Goal: Transaction & Acquisition: Purchase product/service

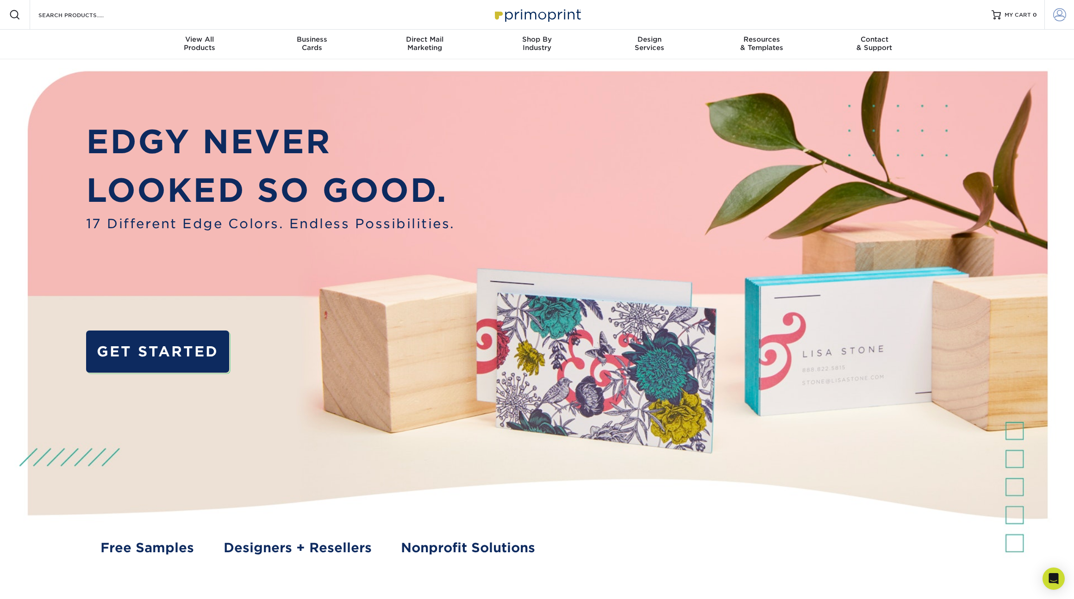
click at [1065, 16] on span at bounding box center [1059, 14] width 13 height 13
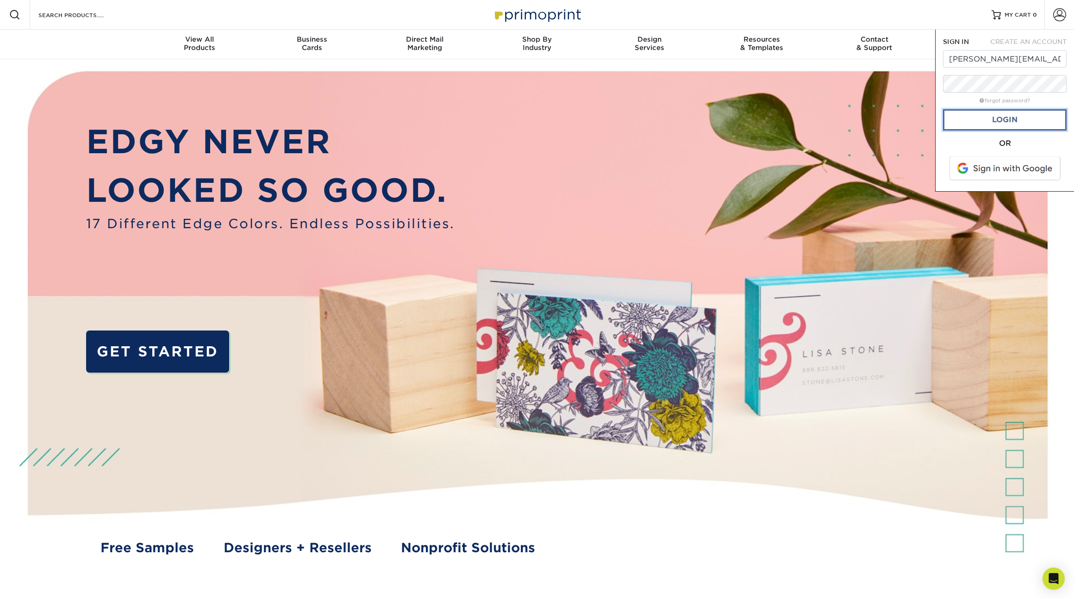
click at [1003, 121] on link "Login" at bounding box center [1005, 119] width 124 height 21
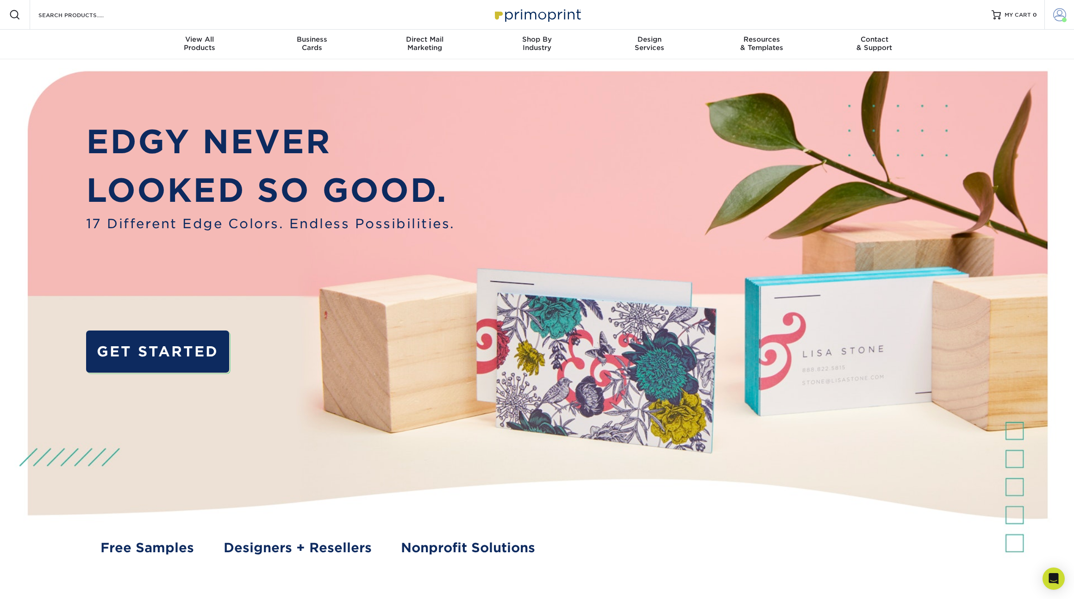
click at [1058, 15] on span at bounding box center [1059, 14] width 13 height 13
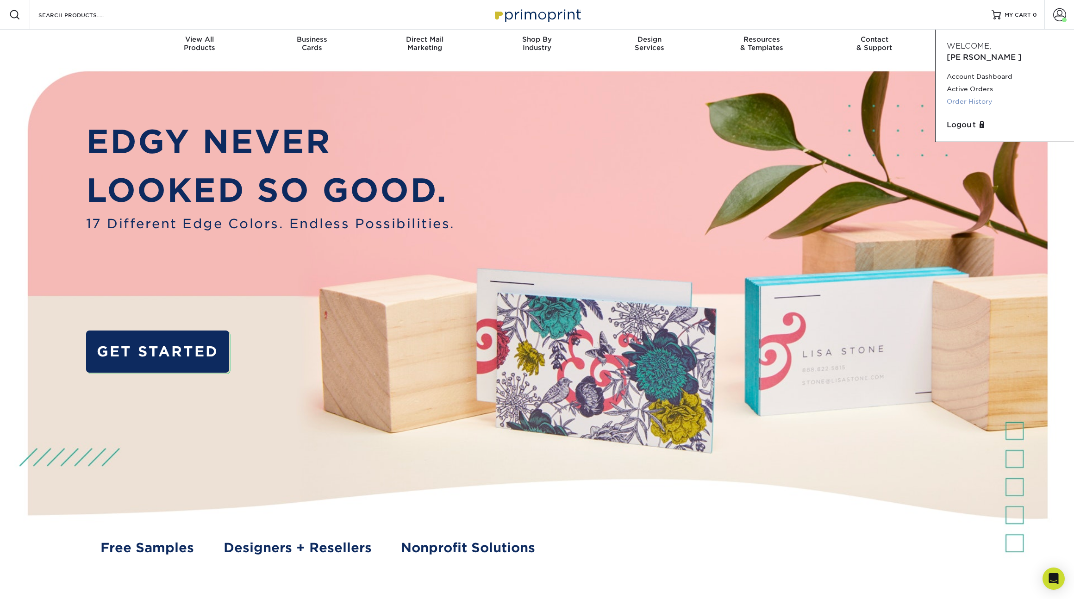
click at [973, 95] on link "Order History" at bounding box center [1005, 101] width 116 height 13
click at [985, 95] on link "Order History" at bounding box center [1005, 101] width 116 height 13
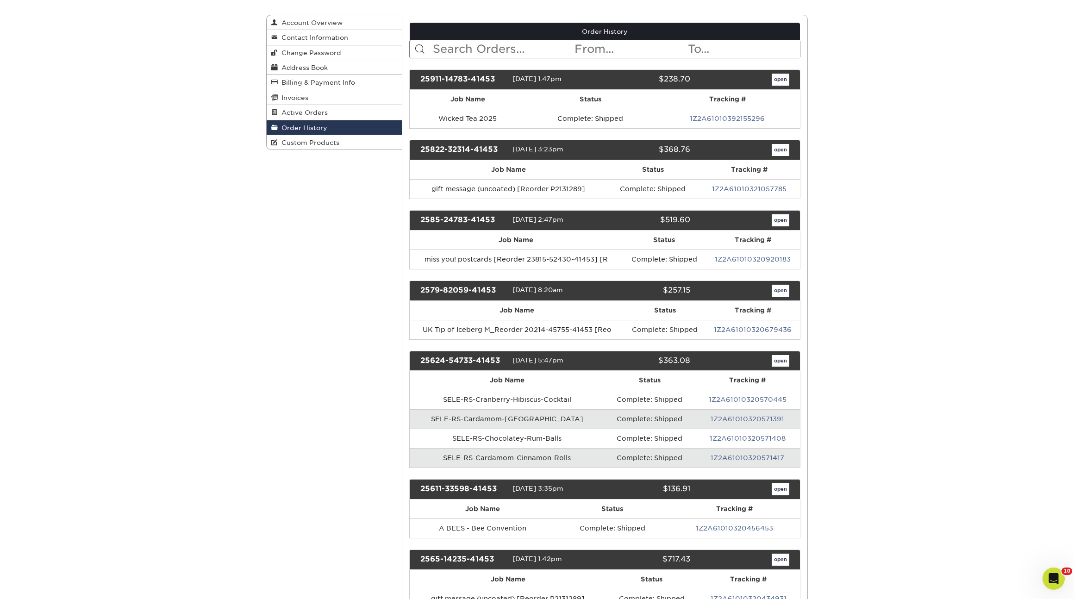
scroll to position [91, 0]
click at [777, 153] on link "open" at bounding box center [781, 150] width 18 height 12
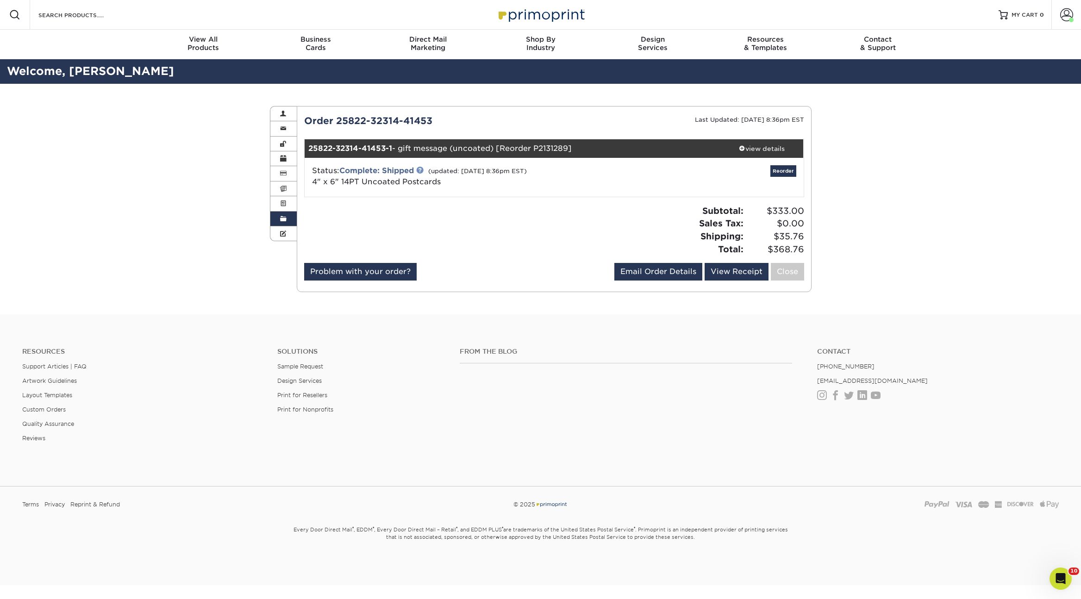
click at [423, 171] on link at bounding box center [419, 169] width 7 height 7
click at [759, 148] on div "view details" at bounding box center [761, 148] width 83 height 9
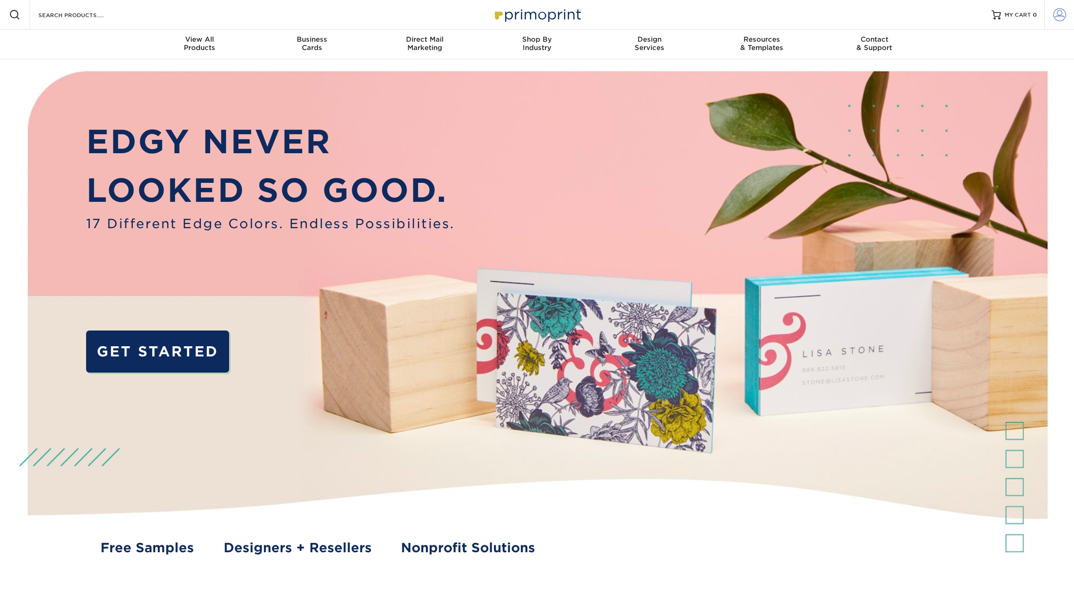
type input "[PERSON_NAME][EMAIL_ADDRESS][DOMAIN_NAME]"
click at [1065, 13] on span at bounding box center [1059, 14] width 13 height 13
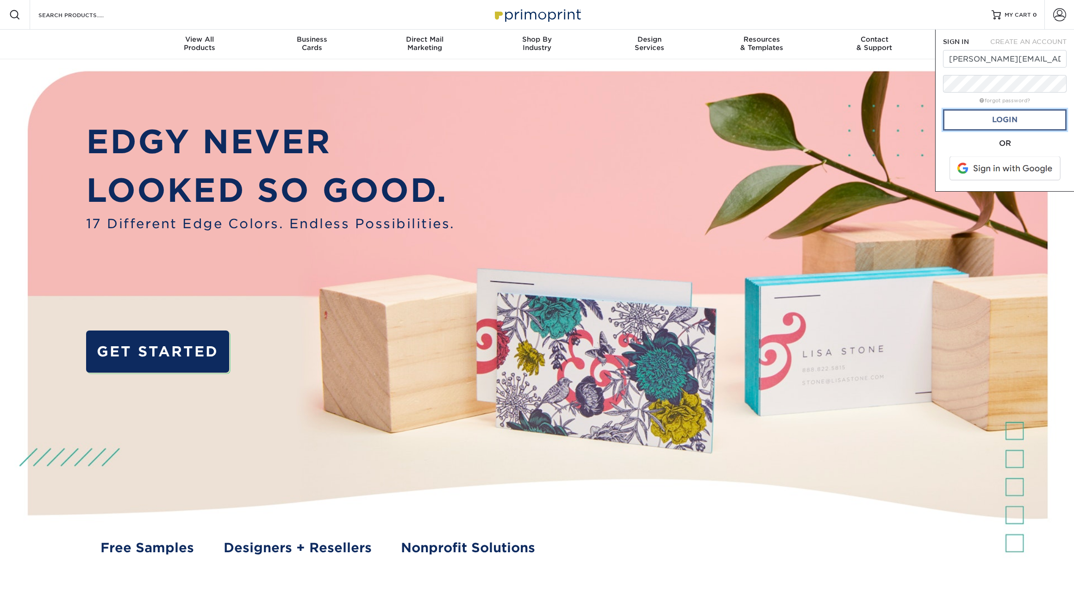
click at [1000, 122] on link "Login" at bounding box center [1005, 119] width 124 height 21
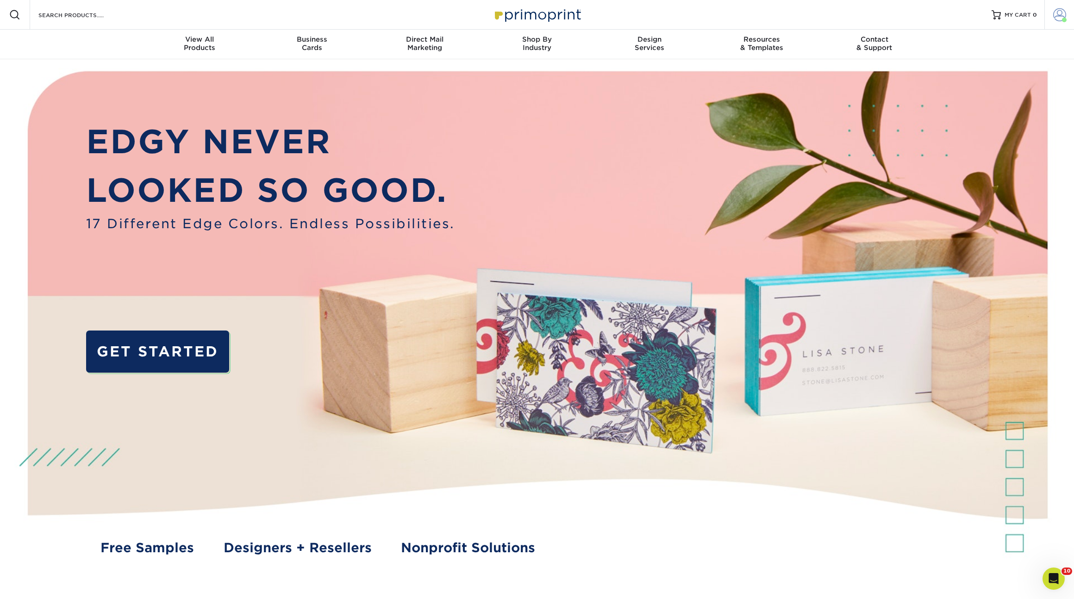
click at [1058, 13] on span at bounding box center [1059, 14] width 13 height 13
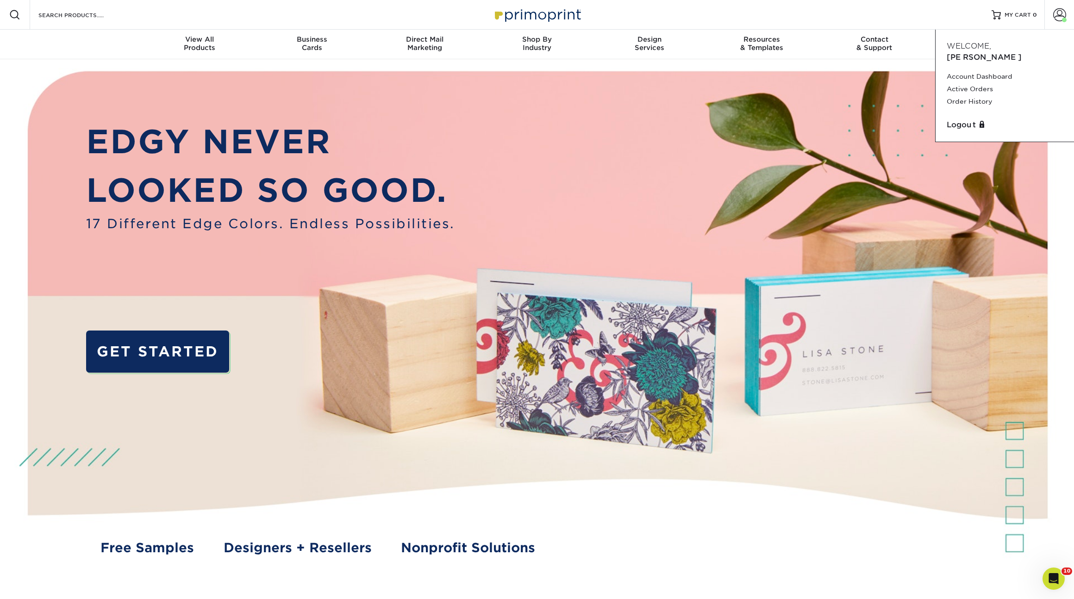
drag, startPoint x: 973, startPoint y: 90, endPoint x: 915, endPoint y: 73, distance: 61.3
click at [973, 95] on link "Order History" at bounding box center [1005, 101] width 116 height 13
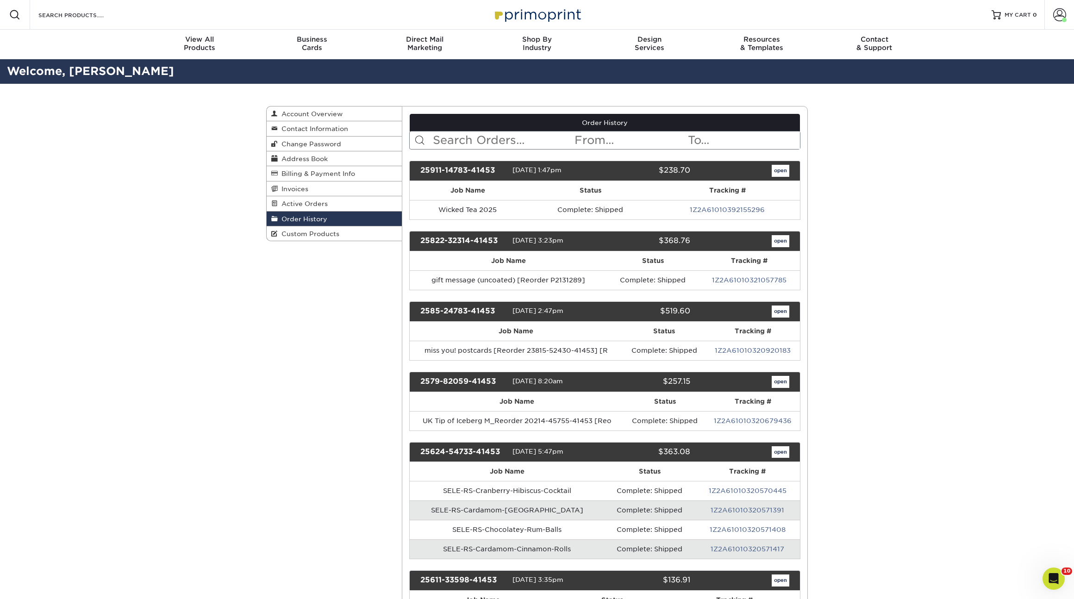
click at [451, 138] on input "text" at bounding box center [503, 141] width 142 height 18
type input "communitea"
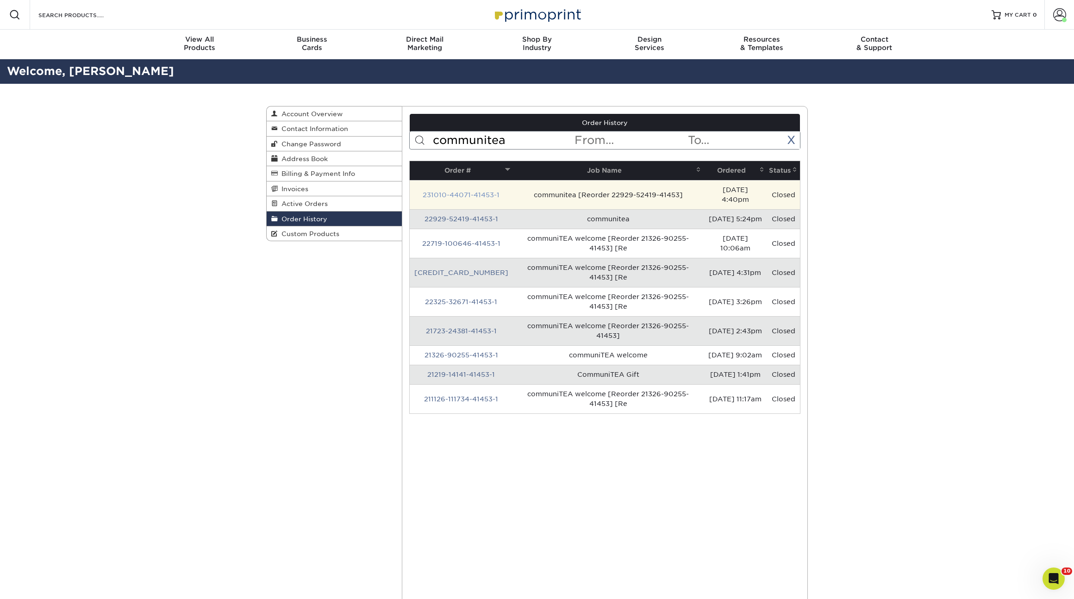
click at [472, 191] on link "231010-44071-41453-1" at bounding box center [461, 194] width 77 height 7
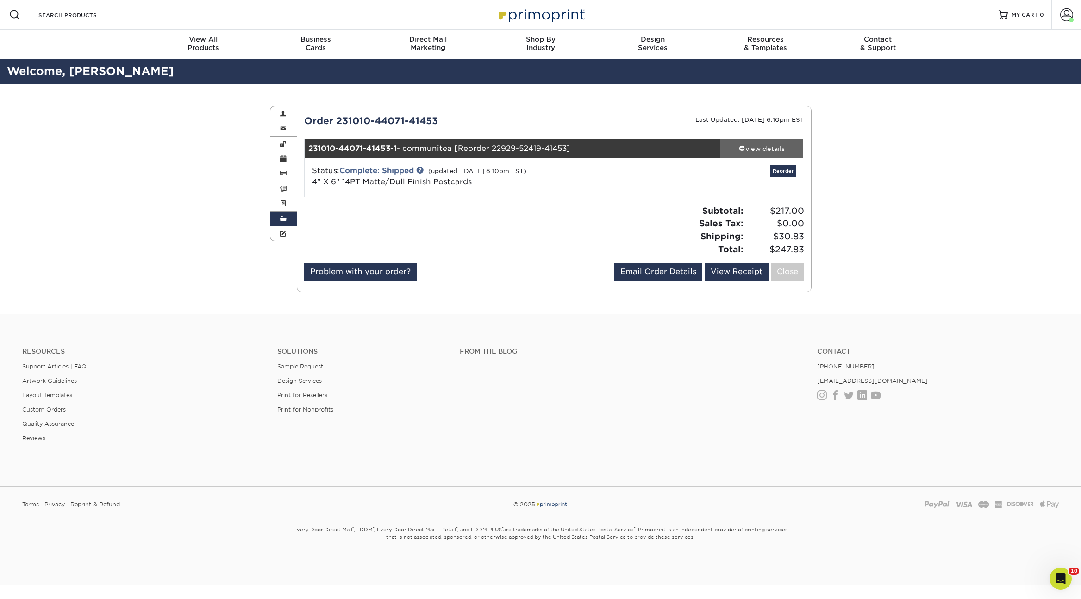
click at [757, 150] on div "view details" at bounding box center [761, 148] width 83 height 9
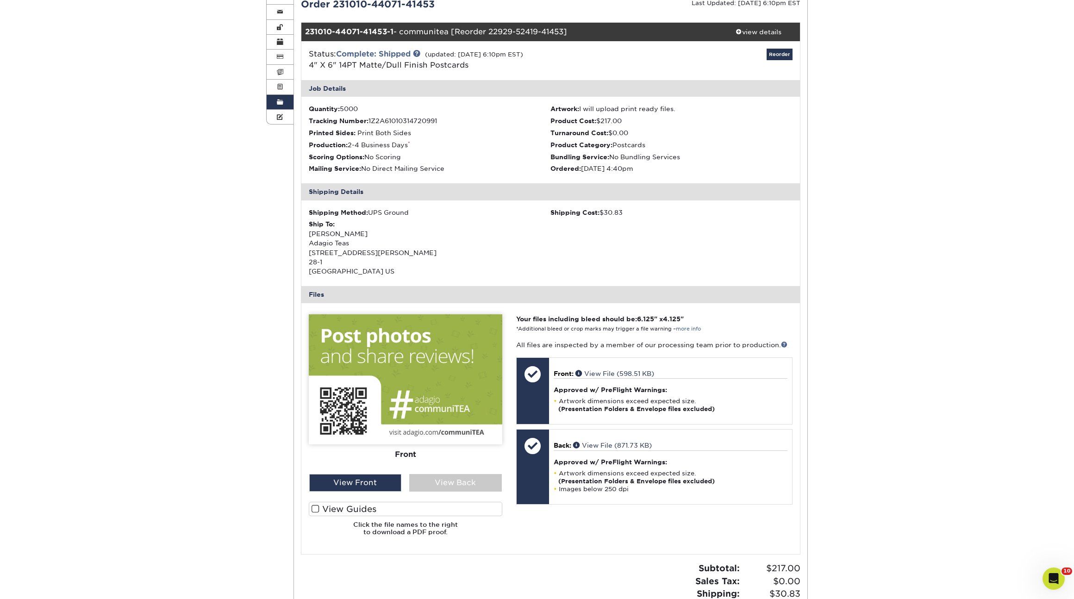
scroll to position [117, 0]
click at [356, 488] on div "View Front" at bounding box center [355, 483] width 93 height 18
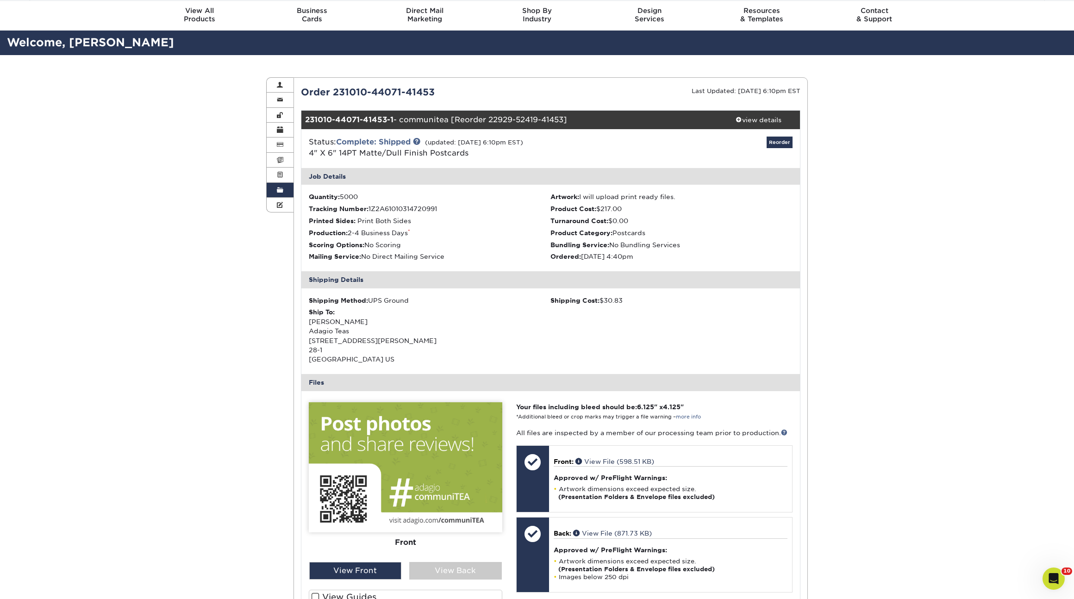
scroll to position [0, 0]
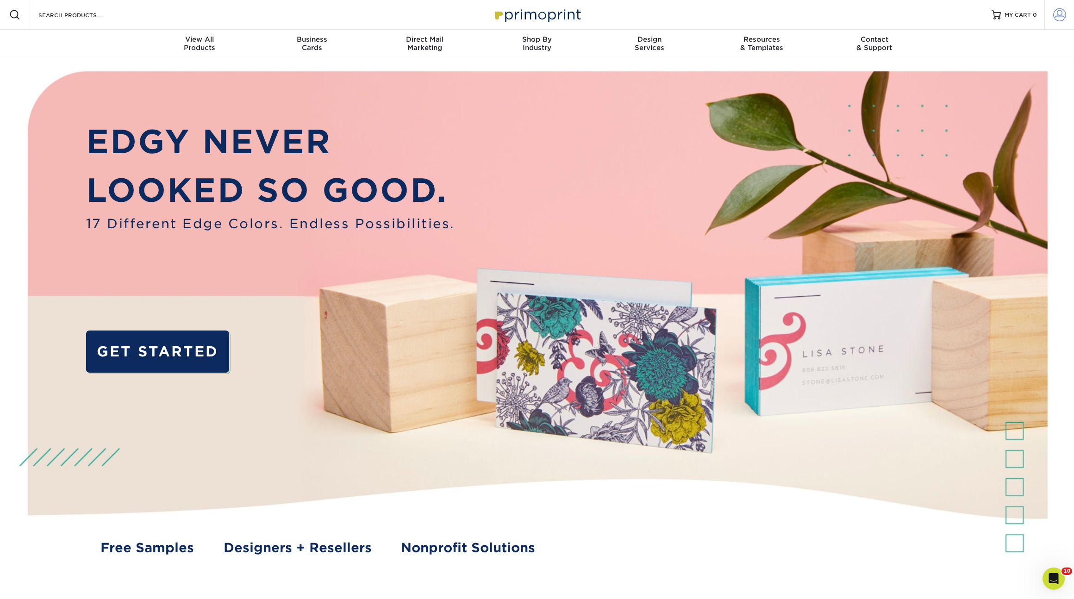
type input "[PERSON_NAME][EMAIL_ADDRESS][DOMAIN_NAME]"
click at [1059, 14] on span at bounding box center [1059, 14] width 13 height 13
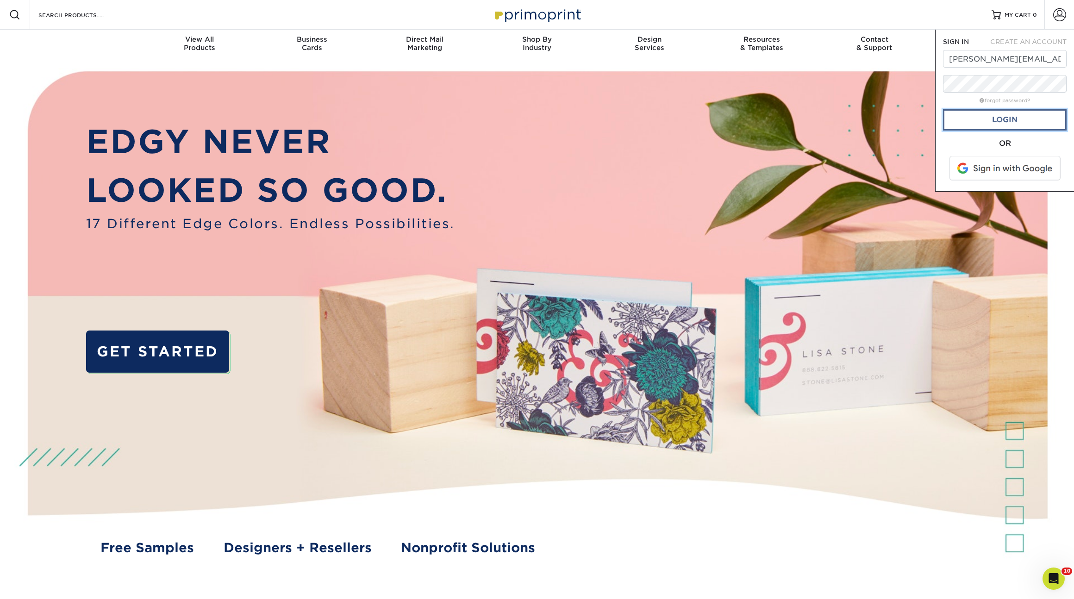
click at [993, 117] on link "Login" at bounding box center [1005, 119] width 124 height 21
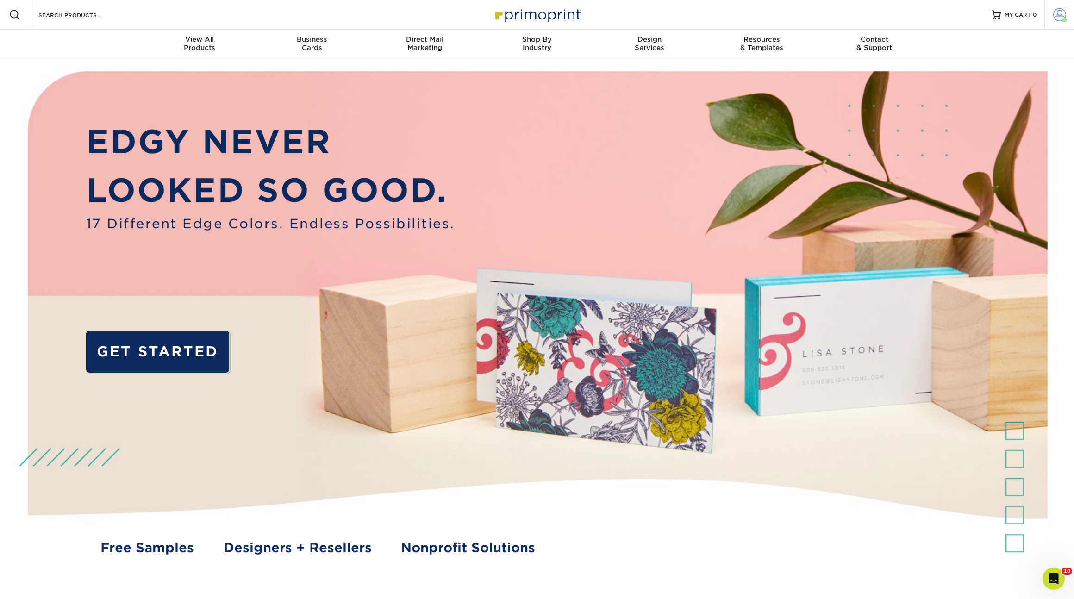
click at [1059, 17] on span at bounding box center [1059, 14] width 13 height 13
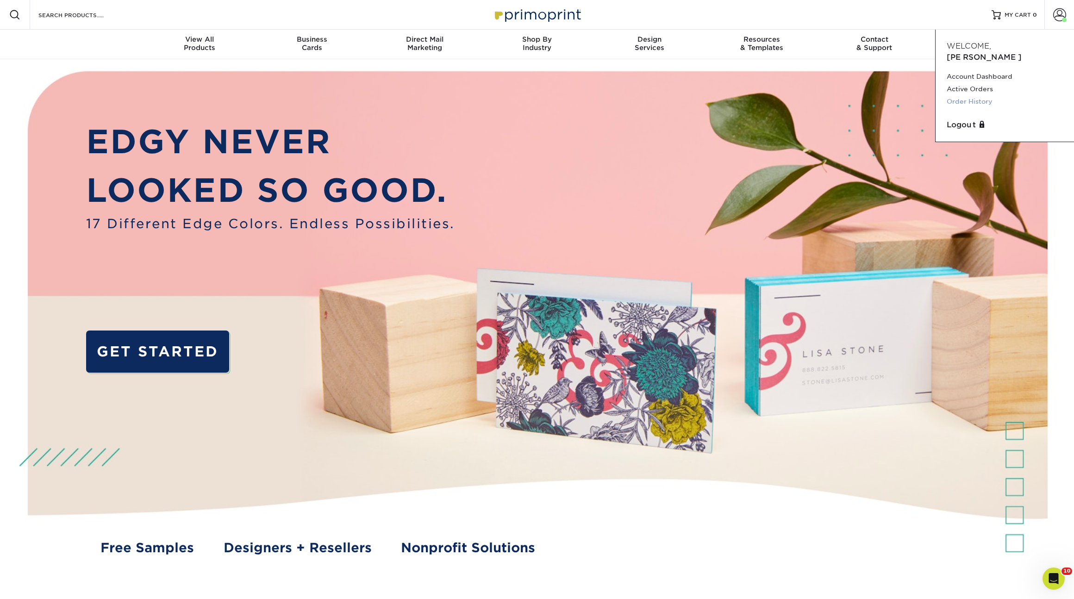
click at [979, 95] on link "Order History" at bounding box center [1005, 101] width 116 height 13
click at [971, 95] on link "Order History" at bounding box center [1005, 101] width 116 height 13
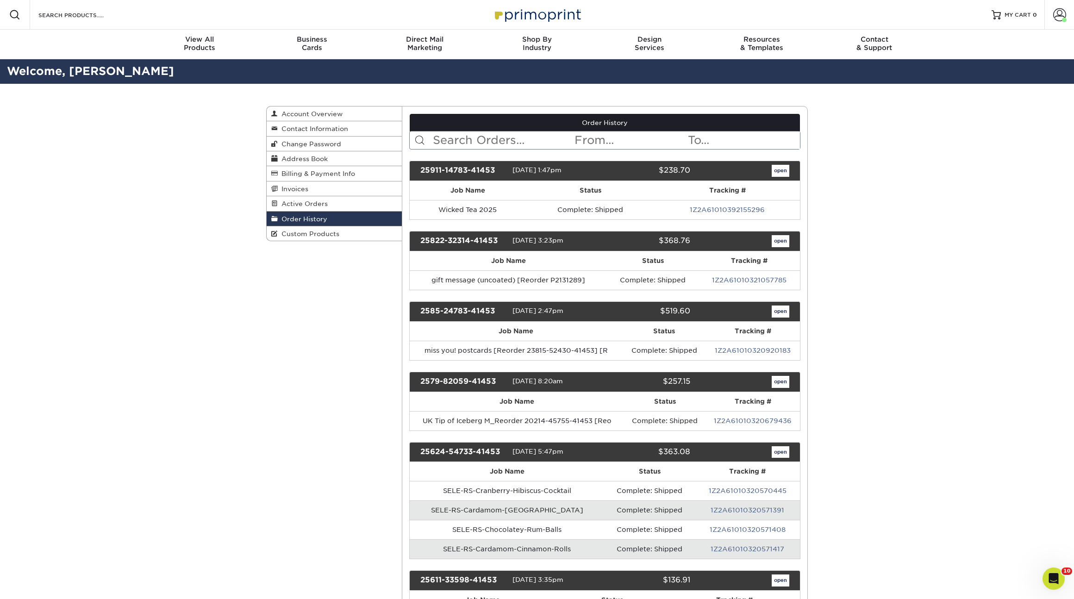
click at [471, 142] on input "text" at bounding box center [503, 141] width 142 height 18
type input "communitea"
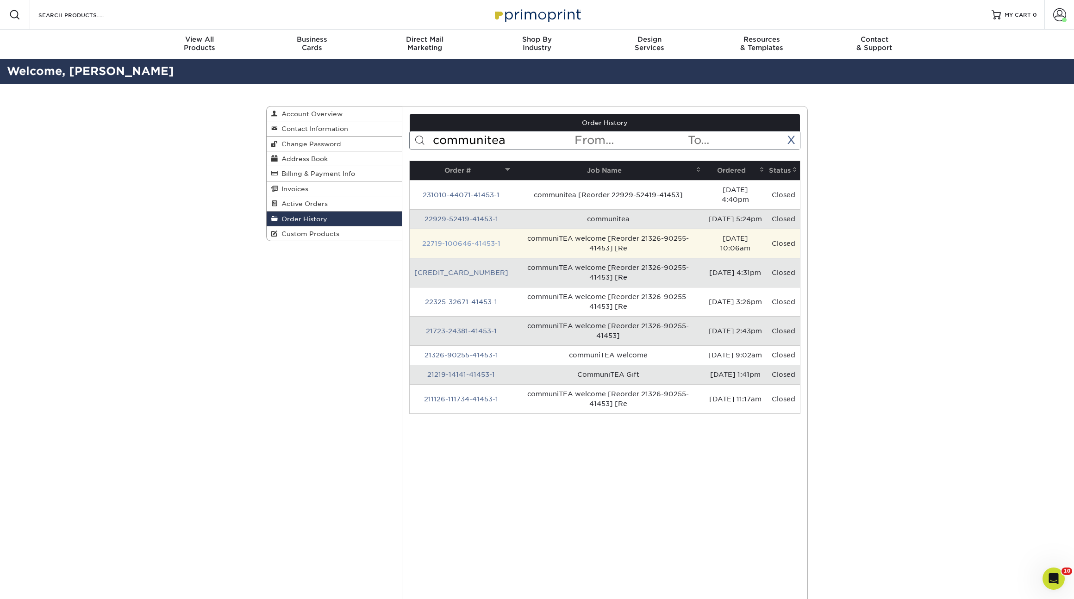
click at [466, 247] on link "22719-100646-41453-1" at bounding box center [461, 243] width 78 height 7
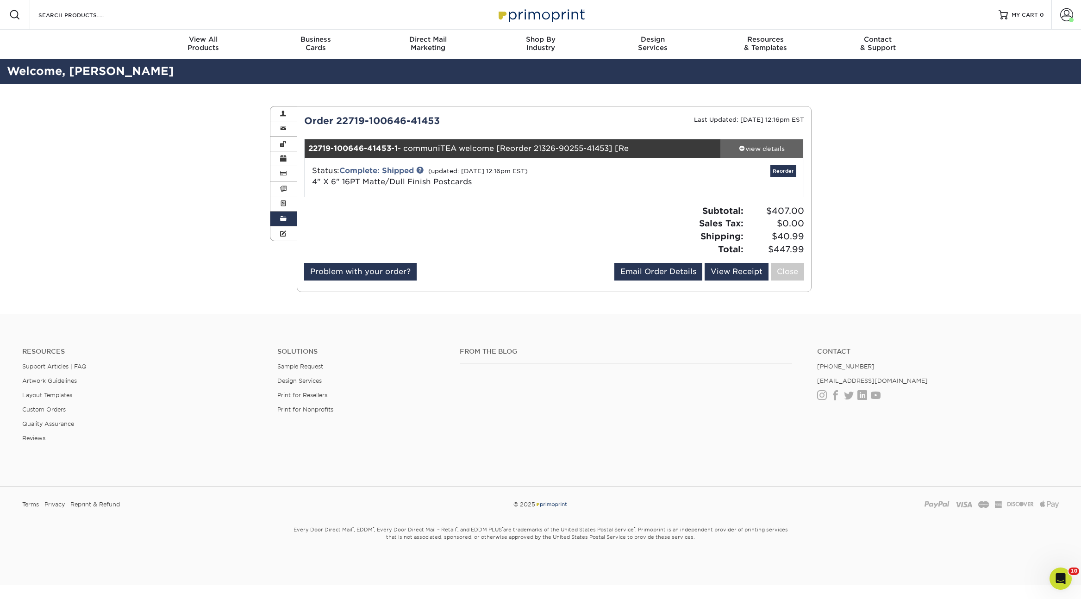
click at [767, 148] on div "view details" at bounding box center [761, 148] width 83 height 9
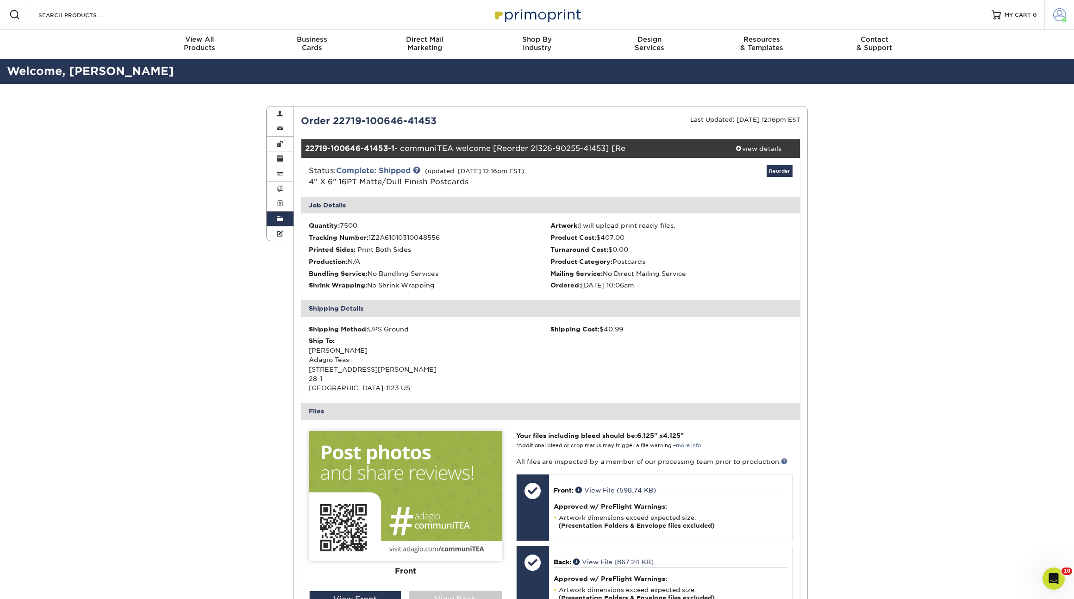
click at [1056, 18] on span at bounding box center [1059, 14] width 13 height 13
click at [967, 95] on link "Order History" at bounding box center [1005, 101] width 116 height 13
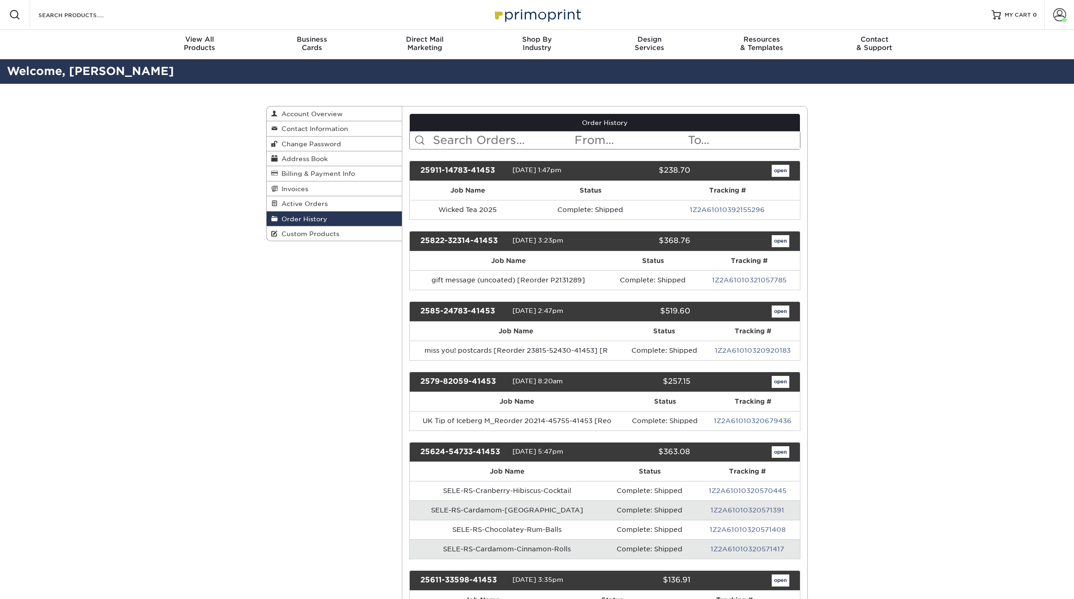
click at [491, 141] on input "text" at bounding box center [503, 141] width 142 height 18
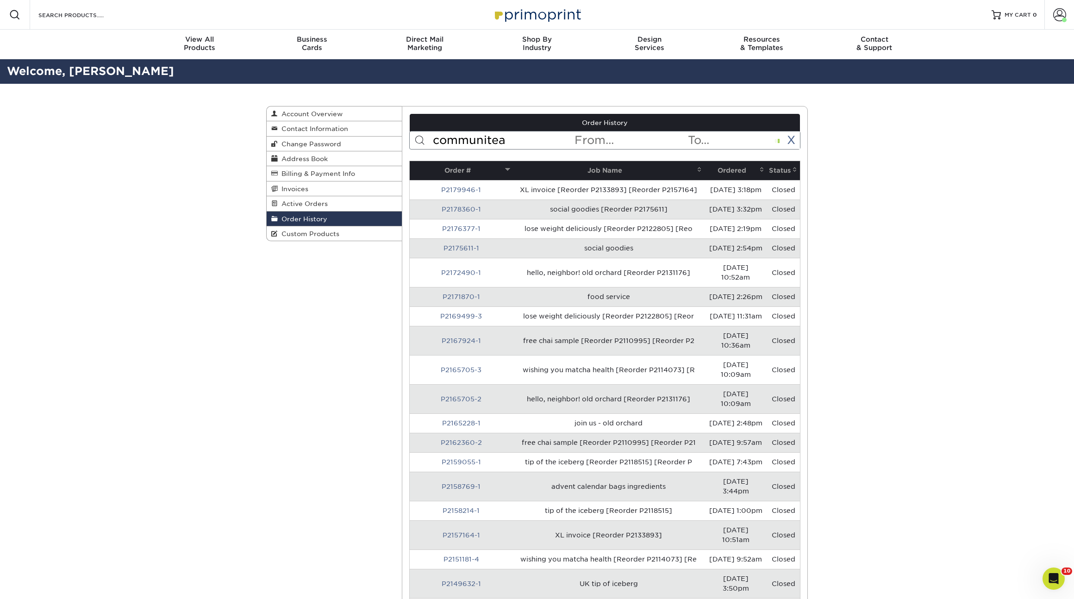
type input "communitea"
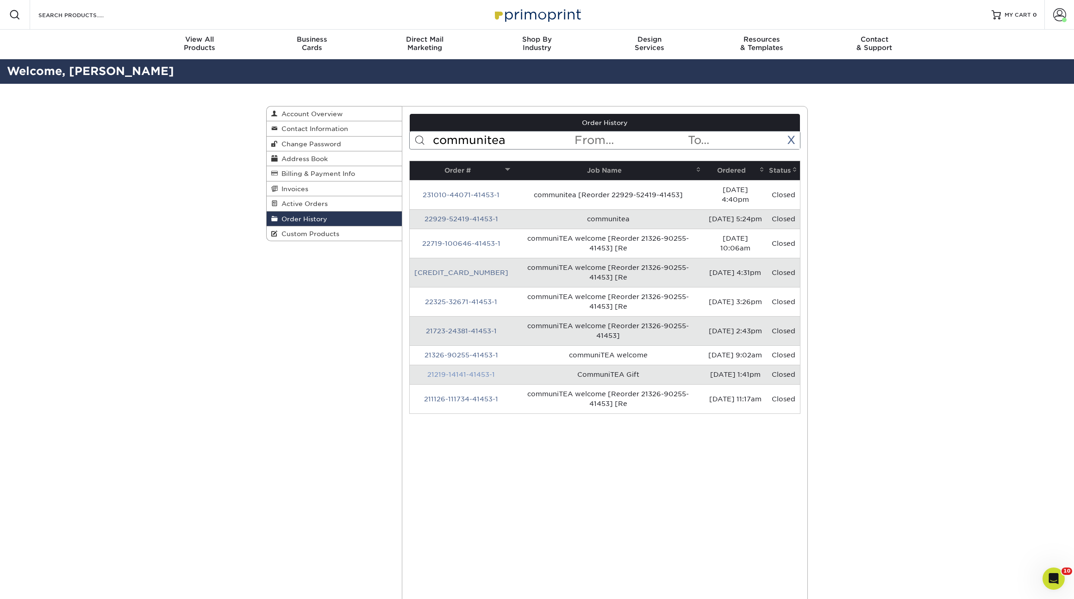
click at [464, 376] on link "21219-14141-41453-1" at bounding box center [461, 374] width 68 height 7
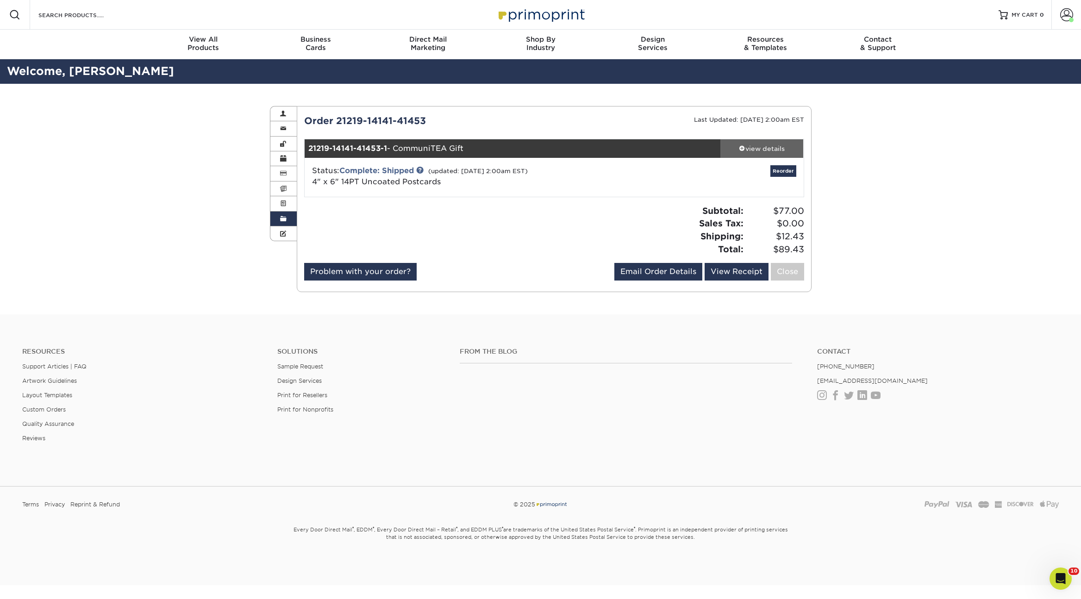
click at [764, 150] on div "view details" at bounding box center [761, 148] width 83 height 9
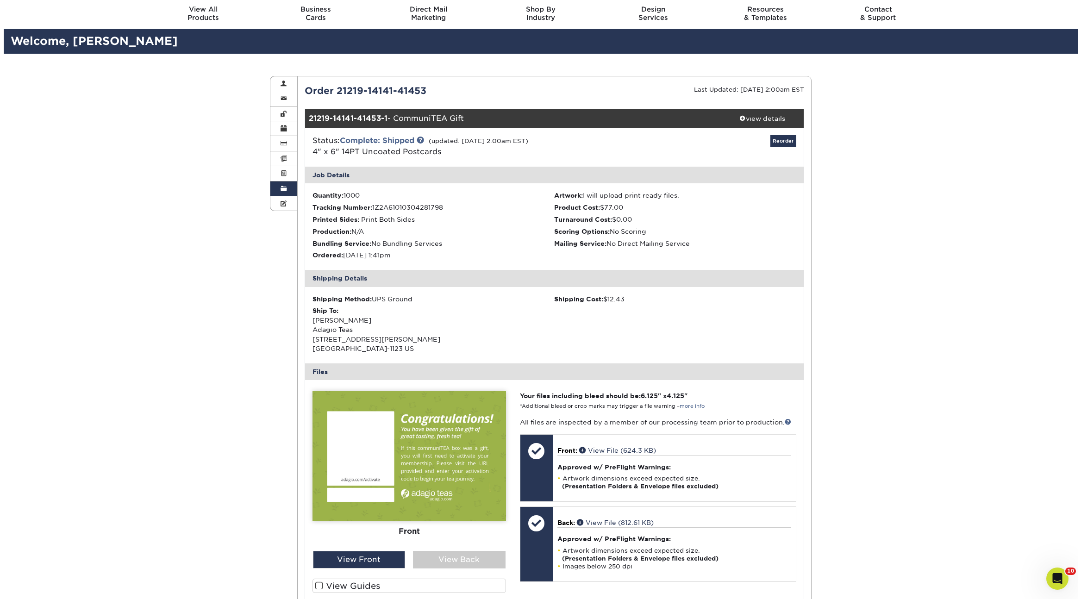
scroll to position [76, 0]
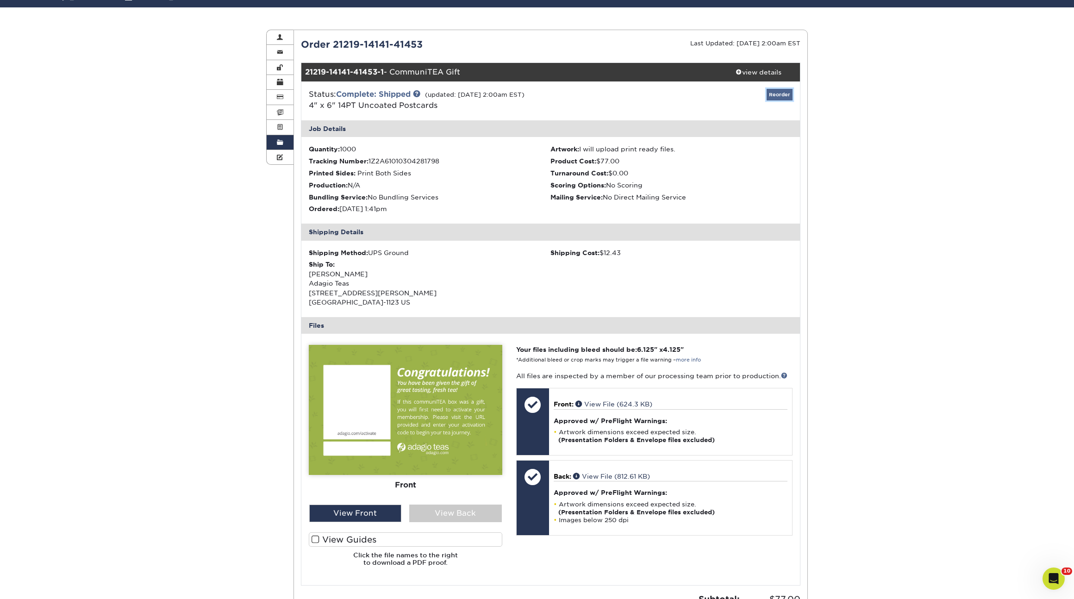
click at [777, 94] on link "Reorder" at bounding box center [780, 95] width 26 height 12
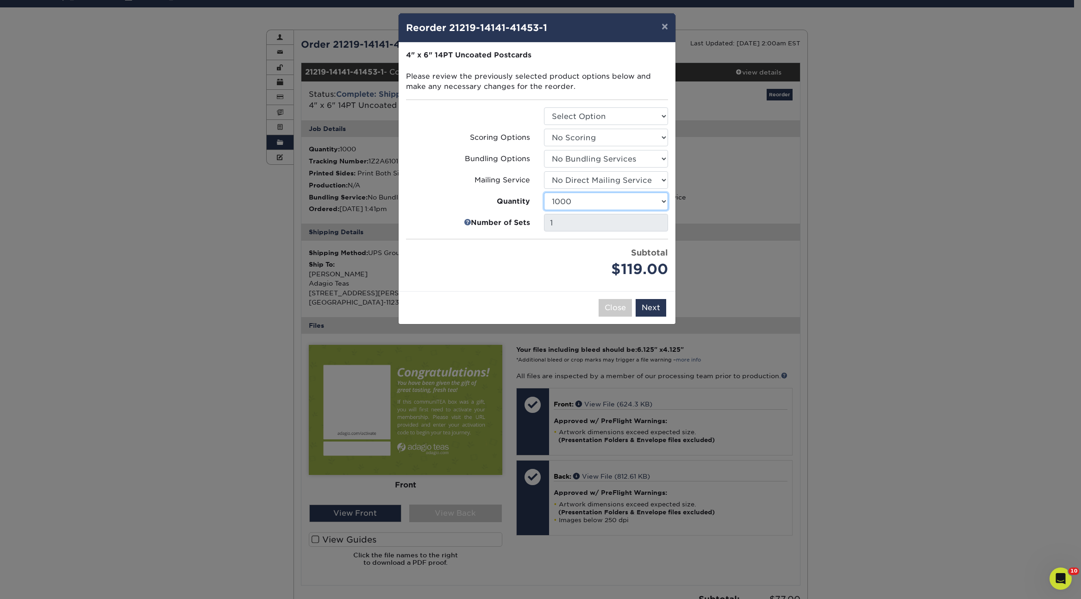
click at [593, 204] on select "100 250 500 750 1000 1500 2000 2500 3000 4000 5000 10000 15000 20000 25000 3000…" at bounding box center [606, 202] width 124 height 18
select select "6237a36b-b046-4ef6-8fed-6cb9c22a5ece"
click at [544, 193] on select "100 250 500 750 1000 1500 2000 2500 3000 4000 5000 10000 15000 20000 25000 3000…" at bounding box center [606, 202] width 124 height 18
click at [658, 307] on button "Next" at bounding box center [651, 308] width 31 height 18
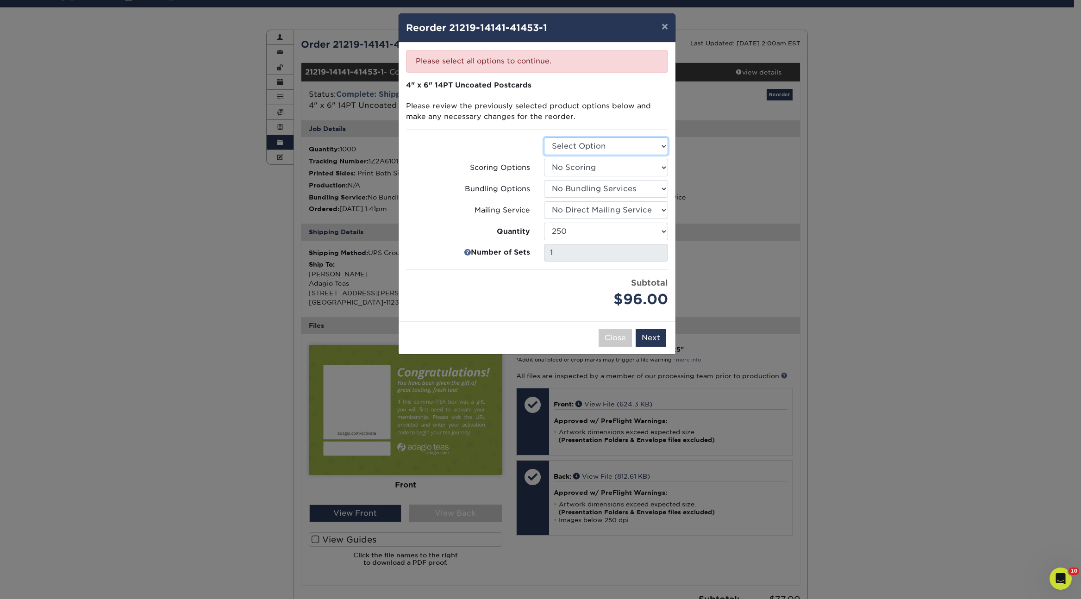
click at [582, 139] on select "Select Option Postcards" at bounding box center [606, 147] width 124 height 18
select select "9b7272e0-d6c8-4c3c-8e97-d3a1bcdab858"
click at [544, 138] on select "Select Option Postcards" at bounding box center [606, 147] width 124 height 18
click at [652, 340] on button "Next" at bounding box center [651, 338] width 31 height 18
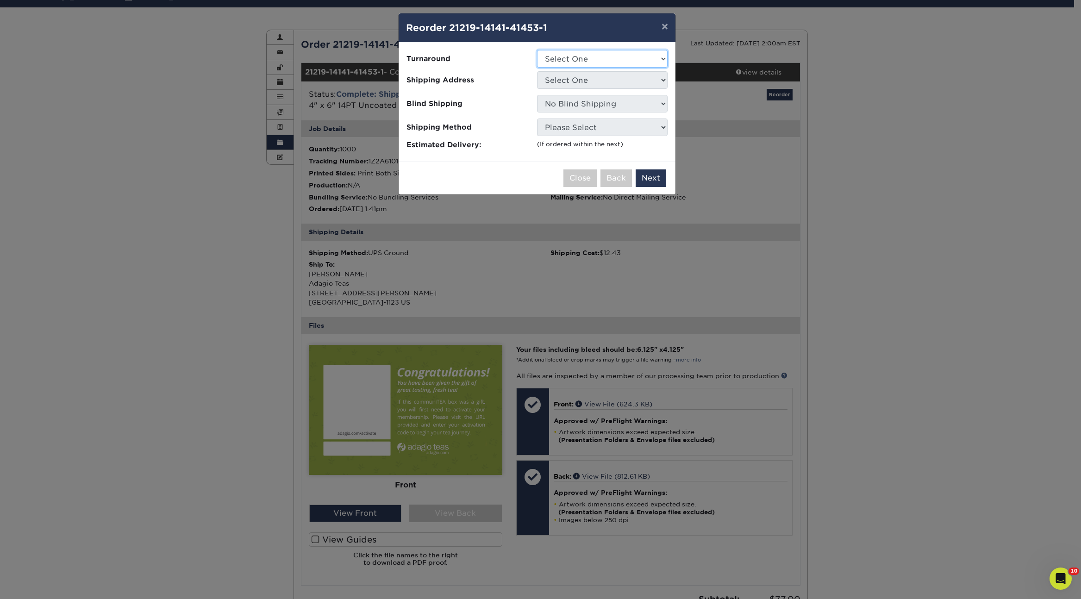
click at [583, 56] on select "Select One 2-4 Business Days 2 Day Next Business Day" at bounding box center [602, 59] width 131 height 18
select select "452bb288-9e33-4214-b14d-c7899bcf751f"
click at [537, 50] on select "Select One 2-4 Business Days 2 Day Next Business Day" at bounding box center [602, 59] width 131 height 18
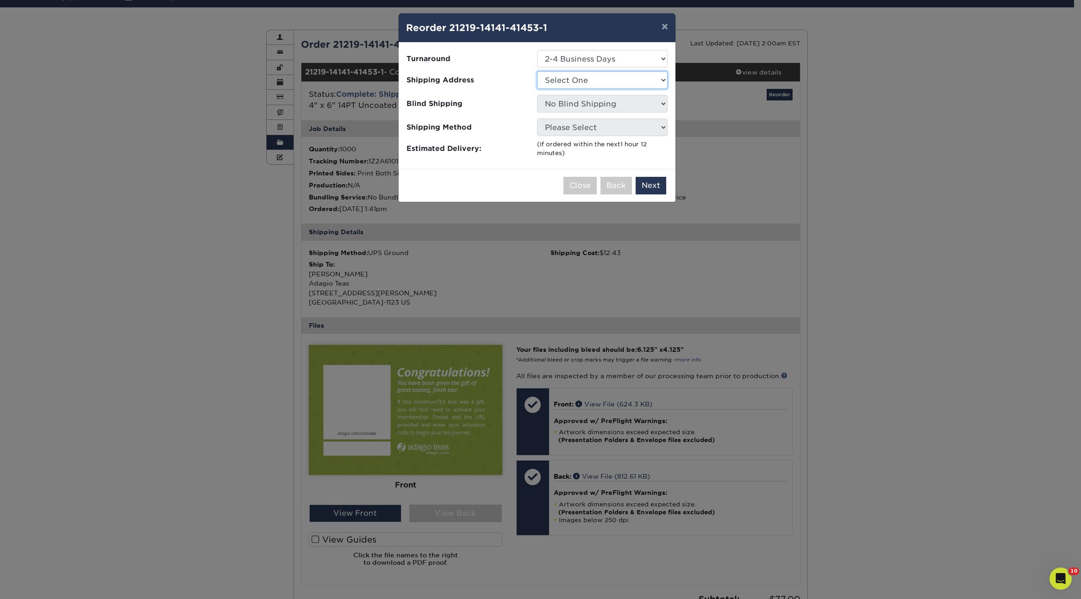
click at [583, 79] on select "Select One Ashley Elmwood Park, NJ Fresno Naperville Nick Nina Zito Old Orchard…" at bounding box center [602, 80] width 131 height 18
select select "281762"
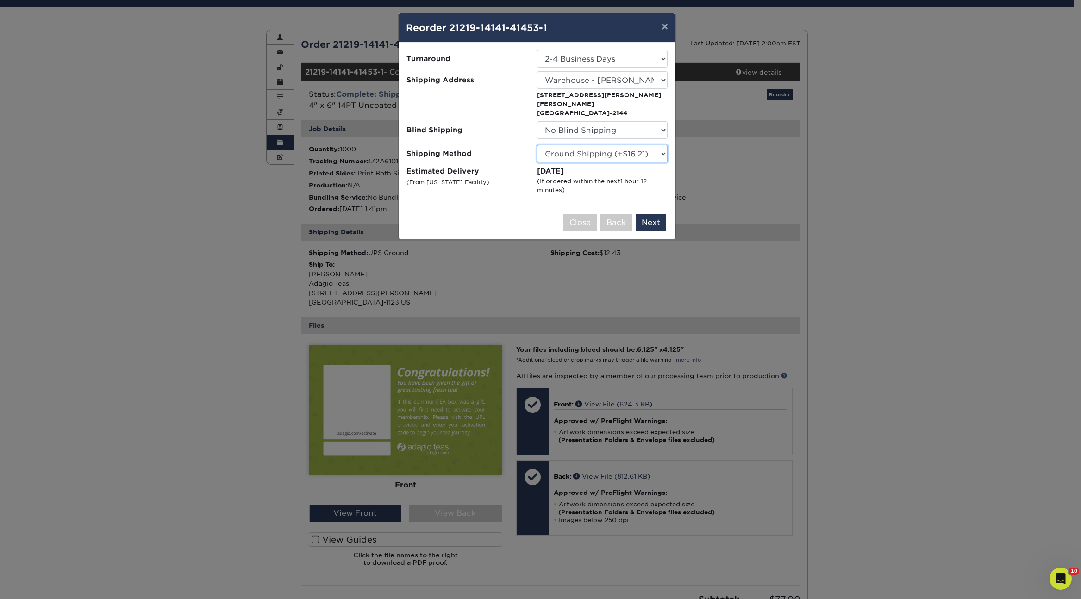
click at [613, 146] on select "Please Select Ground Shipping (+$16.21) 3 Day Shipping Service (+$19.95) 2 Day …" at bounding box center [602, 154] width 131 height 18
click at [537, 145] on select "Please Select Ground Shipping (+$16.21) 3 Day Shipping Service (+$19.95) 2 Day …" at bounding box center [602, 154] width 131 height 18
click at [608, 126] on select "No Blind Shipping Ashley Elmwood Park, NJ Fresno Naperville Nick Nina Zito Old …" at bounding box center [602, 130] width 131 height 18
click at [659, 214] on button "Next" at bounding box center [651, 223] width 31 height 18
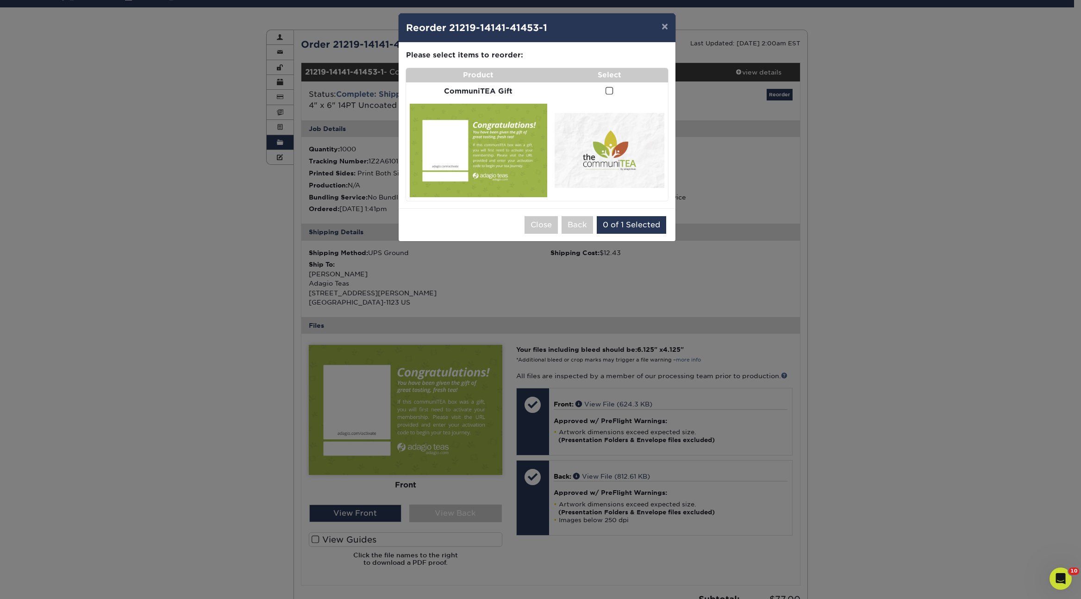
click at [608, 93] on span at bounding box center [610, 91] width 8 height 9
click at [0, 0] on input "checkbox" at bounding box center [0, 0] width 0 height 0
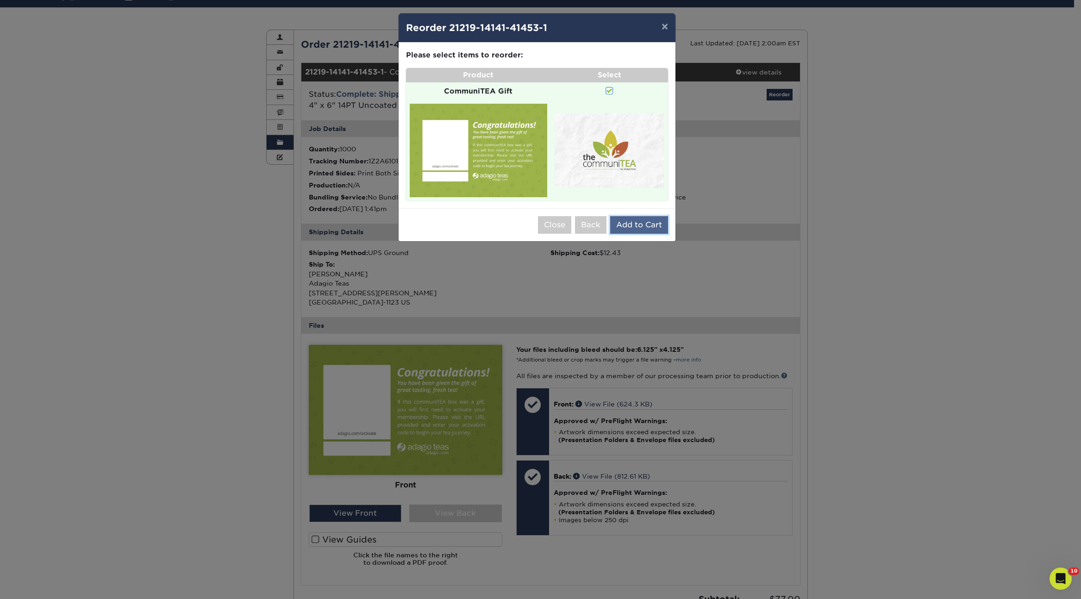
click at [639, 220] on button "Add to Cart" at bounding box center [639, 225] width 58 height 18
